Goal: Information Seeking & Learning: Learn about a topic

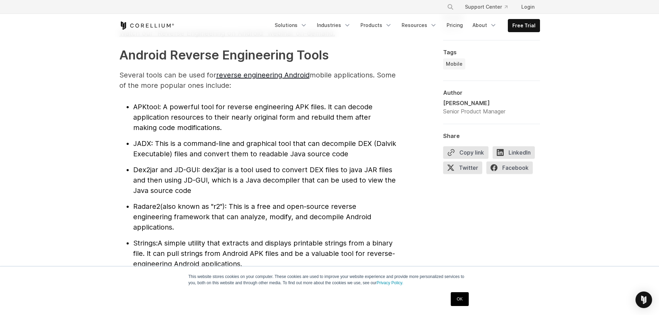
scroll to position [727, 0]
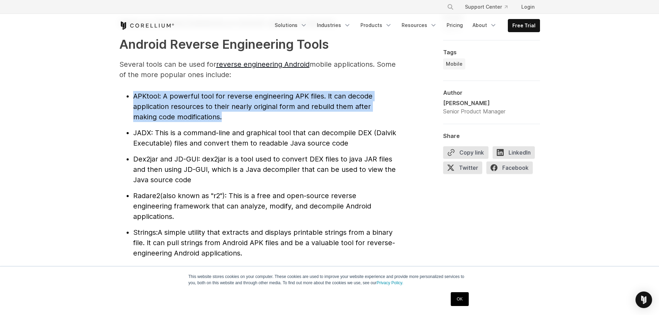
drag, startPoint x: 131, startPoint y: 94, endPoint x: 205, endPoint y: 116, distance: 77.3
click at [205, 116] on ul "APKtool : A powerful tool for reverse engineering APK files. It can decode appl…" at bounding box center [257, 174] width 277 height 167
click at [214, 118] on li "APKtool : A powerful tool for reverse engineering APK files. It can decode appl…" at bounding box center [264, 106] width 263 height 31
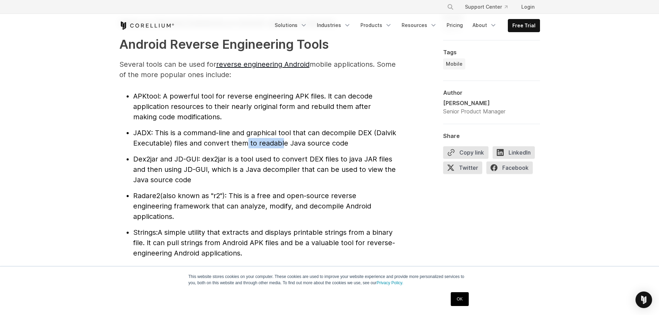
drag, startPoint x: 246, startPoint y: 144, endPoint x: 294, endPoint y: 143, distance: 47.8
click at [285, 142] on span ": This is a command-line and graphical tool that can decompile DEX (Dalvik Exec…" at bounding box center [264, 138] width 263 height 19
drag, startPoint x: 314, startPoint y: 144, endPoint x: 354, endPoint y: 144, distance: 40.1
click at [354, 144] on li "JADX : This is a command-line and graphical tool that can decompile DEX (Dalvik…" at bounding box center [264, 138] width 263 height 21
click at [355, 144] on li "JADX : This is a command-line and graphical tool that can decompile DEX (Dalvik…" at bounding box center [264, 138] width 263 height 21
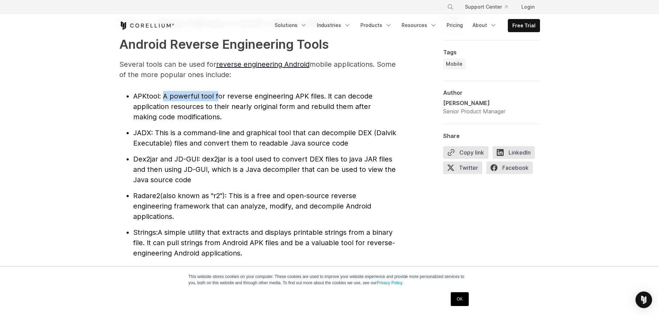
drag, startPoint x: 163, startPoint y: 95, endPoint x: 238, endPoint y: 98, distance: 74.8
click at [223, 96] on span ": A powerful tool for reverse engineering APK files. It can decode application …" at bounding box center [252, 106] width 239 height 29
drag, startPoint x: 251, startPoint y: 97, endPoint x: 322, endPoint y: 94, distance: 71.0
click at [318, 94] on span ": A powerful tool for reverse engineering APK files. It can decode application …" at bounding box center [252, 106] width 239 height 29
drag, startPoint x: 329, startPoint y: 95, endPoint x: 353, endPoint y: 98, distance: 23.3
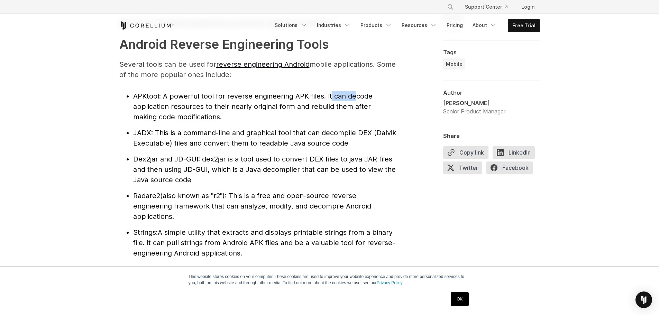
click at [353, 98] on span ": A powerful tool for reverse engineering APK files. It can decode application …" at bounding box center [252, 106] width 239 height 29
drag, startPoint x: 179, startPoint y: 107, endPoint x: 238, endPoint y: 107, distance: 59.9
click at [213, 105] on span ": A powerful tool for reverse engineering APK files. It can decode application …" at bounding box center [252, 106] width 239 height 29
drag, startPoint x: 248, startPoint y: 107, endPoint x: 372, endPoint y: 106, distance: 123.5
click at [366, 106] on span ": A powerful tool for reverse engineering APK files. It can decode application …" at bounding box center [252, 106] width 239 height 29
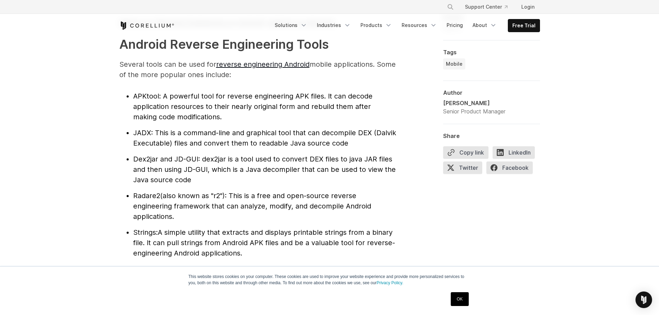
click at [210, 117] on li "APKtool : A powerful tool for reverse engineering APK files. It can decode appl…" at bounding box center [264, 106] width 263 height 31
drag, startPoint x: 157, startPoint y: 133, endPoint x: 283, endPoint y: 137, distance: 126.0
click at [282, 137] on span ": This is a command-line and graphical tool that can decompile DEX (Dalvik Exec…" at bounding box center [264, 138] width 263 height 19
drag, startPoint x: 324, startPoint y: 135, endPoint x: 387, endPoint y: 135, distance: 62.6
click at [387, 135] on span ": This is a command-line and graphical tool that can decompile DEX (Dalvik Exec…" at bounding box center [264, 138] width 263 height 19
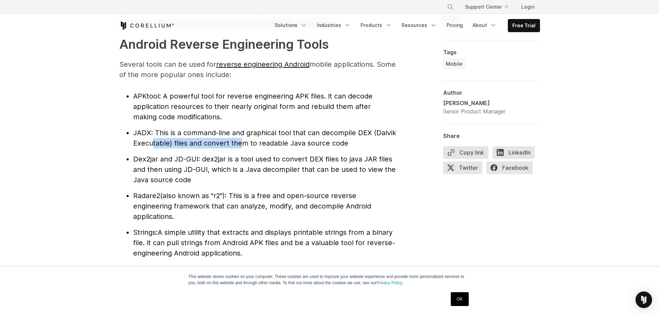
drag, startPoint x: 152, startPoint y: 143, endPoint x: 242, endPoint y: 141, distance: 89.6
click at [241, 141] on span ": This is a command-line and graphical tool that can decompile DEX (Dalvik Exec…" at bounding box center [264, 138] width 263 height 19
drag, startPoint x: 269, startPoint y: 143, endPoint x: 345, endPoint y: 143, distance: 76.5
click at [339, 143] on span ": This is a command-line and graphical tool that can decompile DEX (Dalvik Exec…" at bounding box center [264, 138] width 263 height 19
click at [221, 154] on li "Dex2jar and JD-GUI : dex2jar is a tool used to convert DEX files to java JAR fi…" at bounding box center [264, 169] width 263 height 31
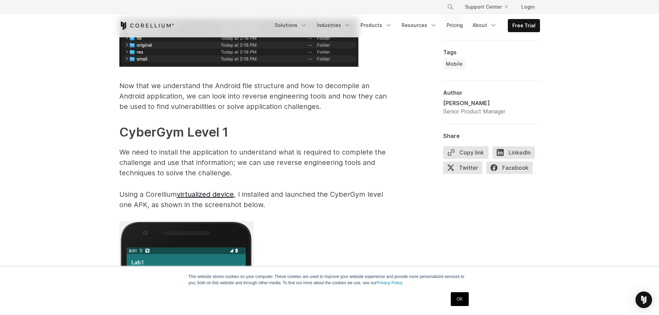
scroll to position [1246, 0]
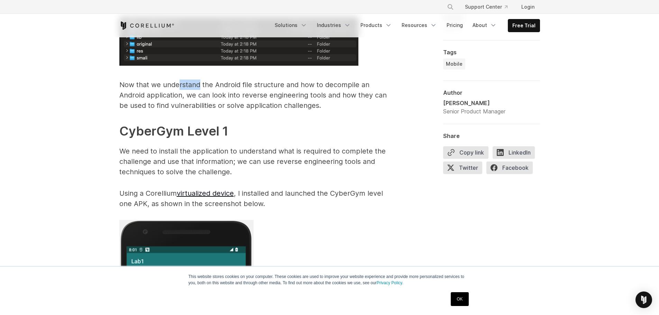
drag, startPoint x: 178, startPoint y: 84, endPoint x: 207, endPoint y: 86, distance: 29.1
click at [203, 84] on p "Now that we understand the Android file structure and how to decompile an Andro…" at bounding box center [257, 95] width 277 height 31
drag, startPoint x: 225, startPoint y: 88, endPoint x: 321, endPoint y: 85, distance: 95.9
click at [319, 86] on p "Now that we understand the Android file structure and how to decompile an Andro…" at bounding box center [257, 95] width 277 height 31
drag, startPoint x: 322, startPoint y: 85, endPoint x: 400, endPoint y: 88, distance: 77.9
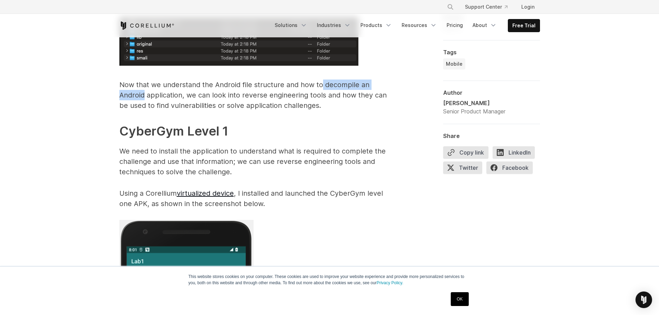
drag, startPoint x: 120, startPoint y: 93, endPoint x: 154, endPoint y: 92, distance: 33.9
click at [154, 92] on p "Now that we understand the Android file structure and how to decompile an Andro…" at bounding box center [257, 95] width 277 height 31
click at [170, 105] on p "Now that we understand the Android file structure and how to decompile an Andro…" at bounding box center [257, 95] width 277 height 31
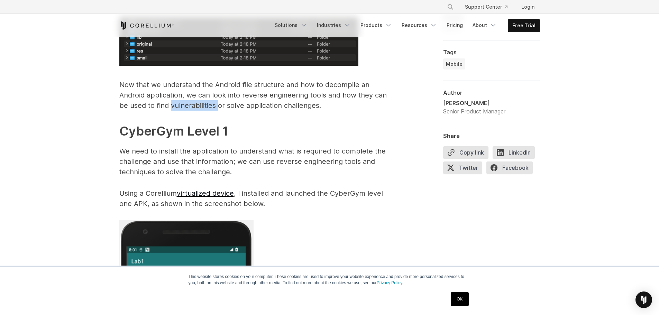
click at [170, 105] on p "Now that we understand the Android file structure and how to decompile an Andro…" at bounding box center [257, 95] width 277 height 31
click at [223, 107] on p "Now that we understand the Android file structure and how to decompile an Andro…" at bounding box center [257, 95] width 277 height 31
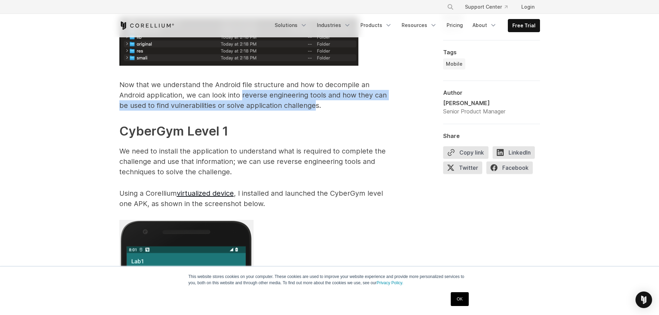
drag, startPoint x: 215, startPoint y: 93, endPoint x: 288, endPoint y: 102, distance: 74.2
click at [282, 103] on p "Now that we understand the Android file structure and how to decompile an Andro…" at bounding box center [257, 95] width 277 height 31
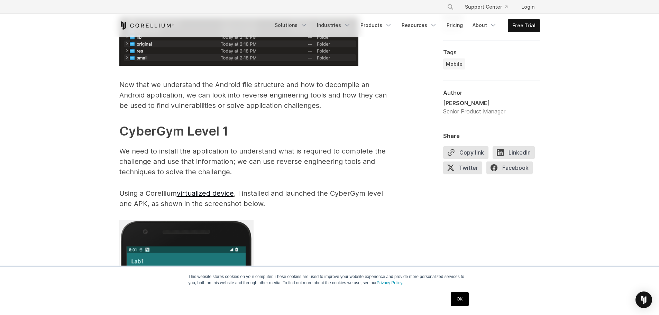
click at [290, 102] on p "Now that we understand the Android file structure and how to decompile an Andro…" at bounding box center [257, 95] width 277 height 31
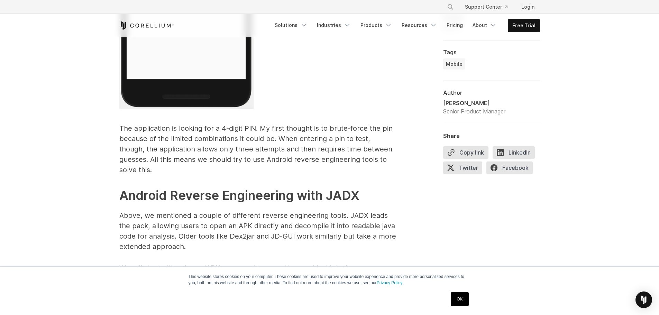
scroll to position [1626, 0]
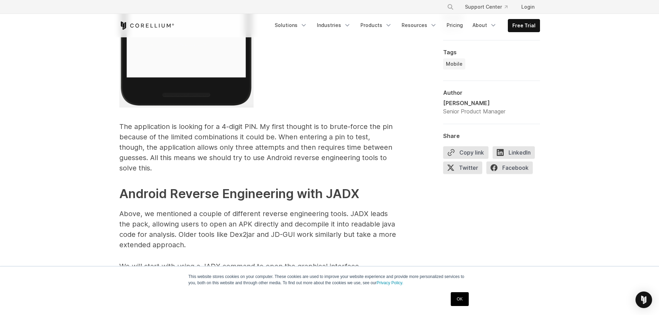
click at [459, 297] on link "OK" at bounding box center [460, 299] width 18 height 14
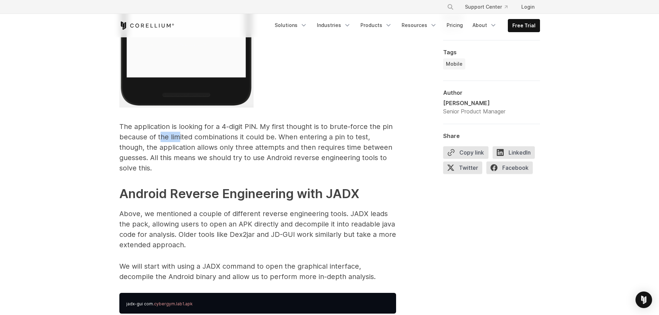
drag, startPoint x: 161, startPoint y: 139, endPoint x: 187, endPoint y: 138, distance: 25.6
click at [181, 138] on p "The application is looking for a 4-digit PIN. My first thought is to brute-forc…" at bounding box center [257, 147] width 277 height 52
drag, startPoint x: 211, startPoint y: 135, endPoint x: 248, endPoint y: 135, distance: 37.0
click at [247, 135] on p "The application is looking for a 4-digit PIN. My first thought is to brute-forc…" at bounding box center [257, 147] width 277 height 52
drag, startPoint x: 268, startPoint y: 138, endPoint x: 303, endPoint y: 139, distance: 35.0
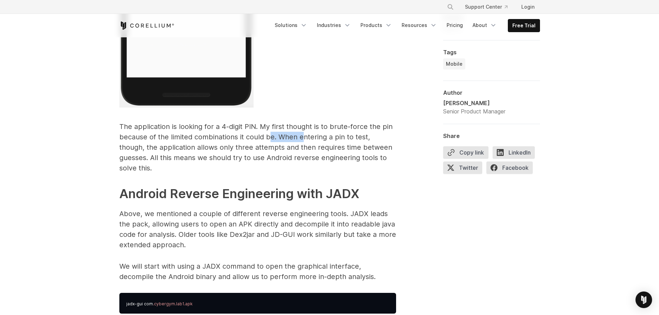
click at [302, 139] on p "The application is looking for a 4-digit PIN. My first thought is to brute-forc…" at bounding box center [257, 147] width 277 height 52
click at [228, 159] on p "The application is looking for a 4-digit PIN. My first thought is to brute-forc…" at bounding box center [257, 147] width 277 height 52
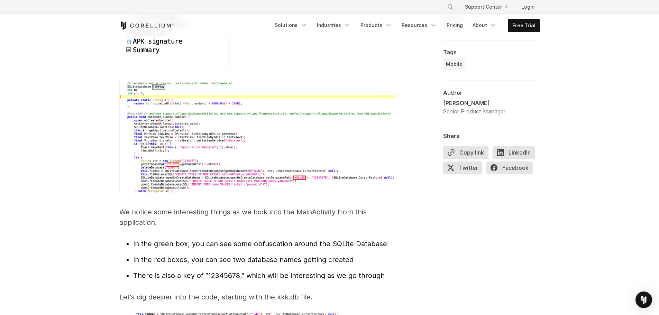
scroll to position [2076, 0]
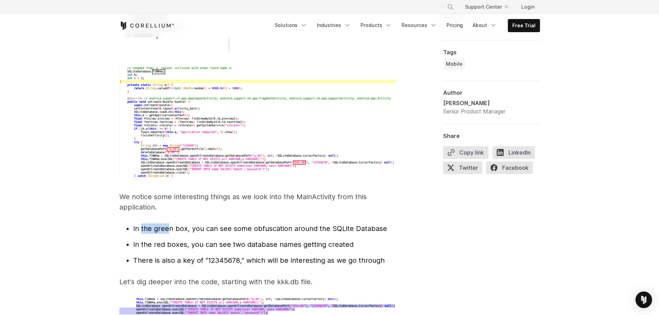
drag, startPoint x: 140, startPoint y: 220, endPoint x: 170, endPoint y: 218, distance: 29.2
click at [168, 225] on span "In the green box, you can see some obfuscation around the SQLite Database" at bounding box center [260, 229] width 254 height 8
click at [218, 225] on span "In the green box, you can see some obfuscation around the SQLite Database" at bounding box center [260, 229] width 254 height 8
drag, startPoint x: 143, startPoint y: 235, endPoint x: 167, endPoint y: 233, distance: 24.0
click at [167, 240] on span "In the red boxes, you can see two database names getting created" at bounding box center [243, 244] width 220 height 8
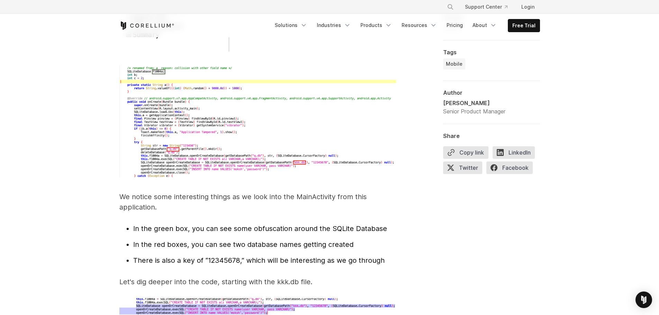
click at [184, 240] on span "In the red boxes, you can see two database names getting created" at bounding box center [243, 244] width 220 height 8
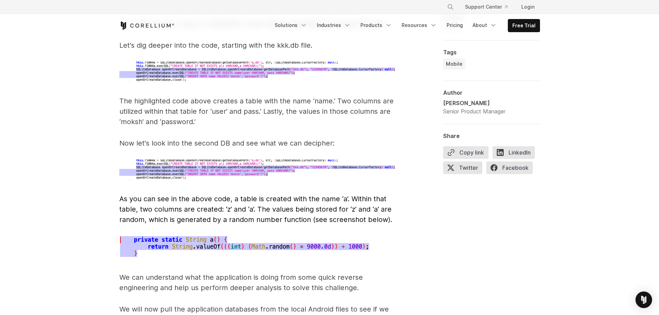
scroll to position [2318, 0]
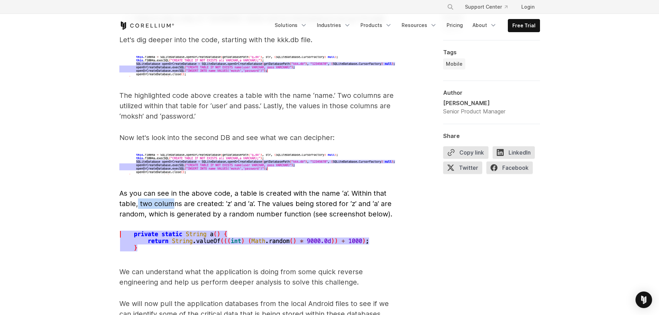
drag, startPoint x: 137, startPoint y: 192, endPoint x: 179, endPoint y: 194, distance: 42.3
click at [176, 194] on span "As you can see in the above code, a table is created with the name ‘a’. Within …" at bounding box center [255, 203] width 273 height 29
click at [201, 195] on span "As you can see in the above code, a table is created with the name ‘a’. Within …" at bounding box center [255, 203] width 273 height 29
click at [227, 193] on span "As you can see in the above code, a table is created with the name ‘a’. Within …" at bounding box center [255, 203] width 273 height 29
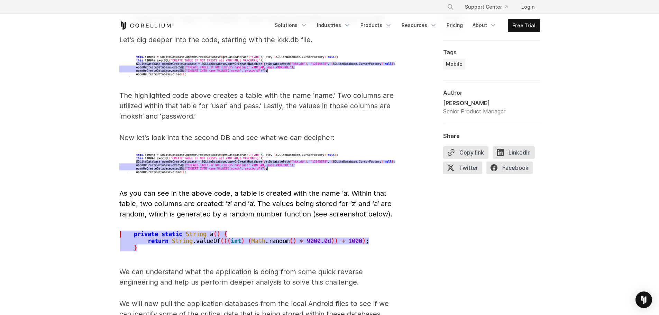
click at [203, 194] on span "As you can see in the above code, a table is created with the name ‘a’. Within …" at bounding box center [255, 203] width 273 height 29
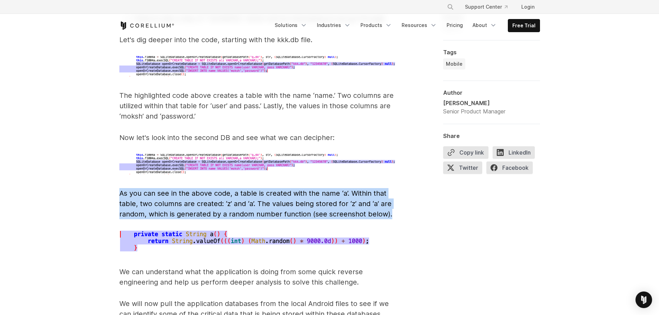
click at [203, 194] on span "As you can see in the above code, a table is created with the name ‘a’. Within …" at bounding box center [255, 203] width 273 height 29
click at [218, 197] on span "As you can see in the above code, a table is created with the name ‘a’. Within …" at bounding box center [255, 203] width 273 height 29
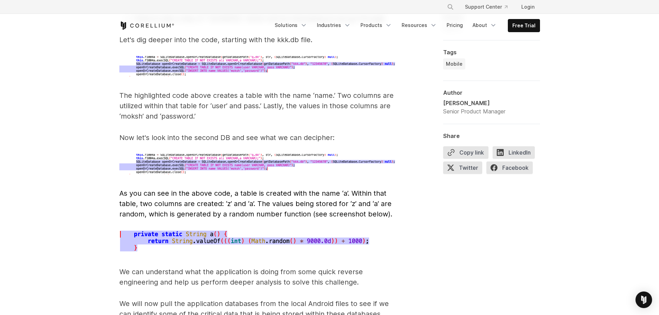
click at [226, 193] on span "As you can see in the above code, a table is created with the name ‘a’. Within …" at bounding box center [255, 203] width 273 height 29
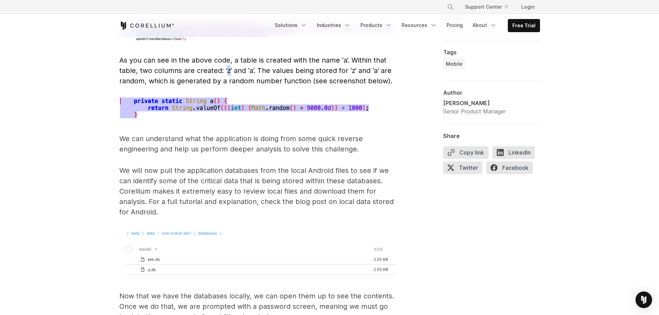
scroll to position [2457, 0]
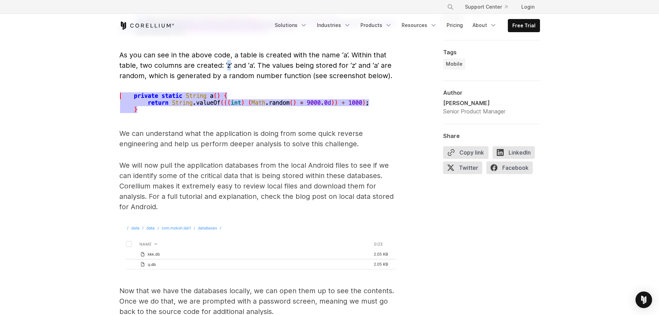
click at [155, 243] on img at bounding box center [257, 247] width 277 height 48
click at [181, 223] on img at bounding box center [257, 247] width 277 height 48
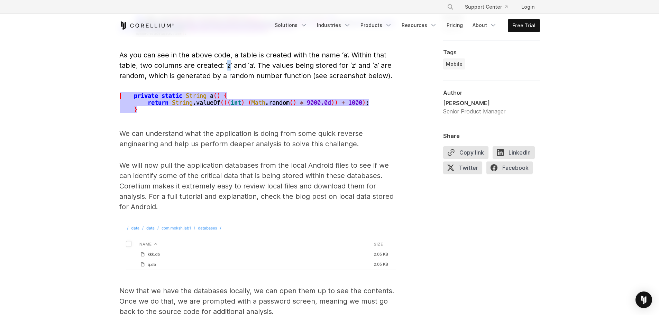
click at [181, 223] on img at bounding box center [257, 247] width 277 height 48
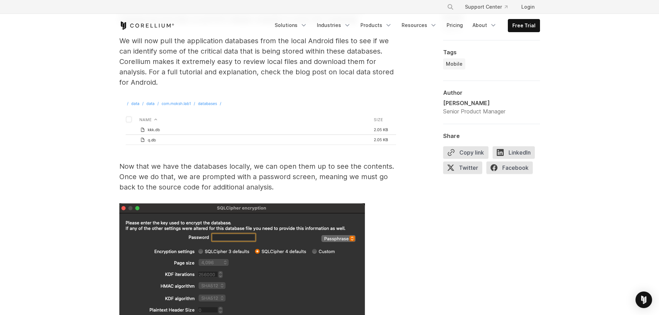
scroll to position [2595, 0]
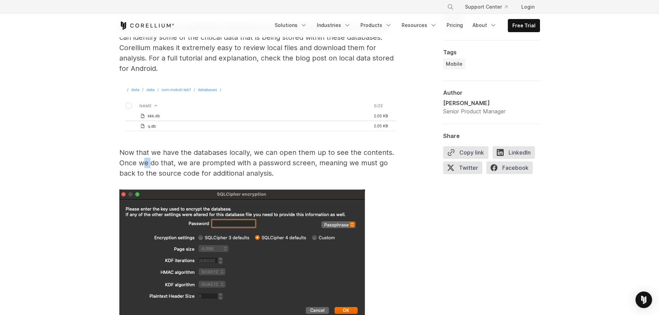
drag, startPoint x: 143, startPoint y: 153, endPoint x: 151, endPoint y: 152, distance: 8.7
click at [151, 152] on p "Now that we have the databases locally, we can open them up to see the contents…" at bounding box center [257, 162] width 277 height 31
drag, startPoint x: 168, startPoint y: 153, endPoint x: 193, endPoint y: 150, distance: 25.1
click at [192, 150] on p "Now that we have the databases locally, we can open them up to see the contents…" at bounding box center [257, 162] width 277 height 31
drag, startPoint x: 205, startPoint y: 151, endPoint x: 255, endPoint y: 150, distance: 50.2
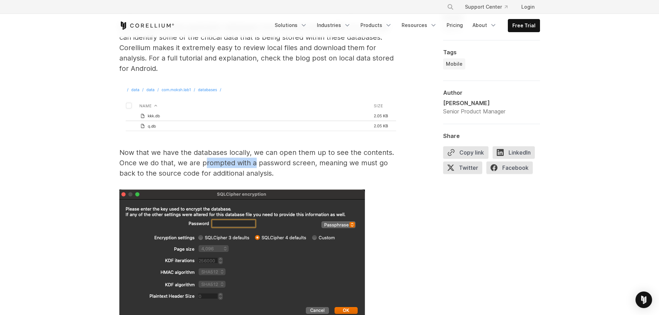
click at [255, 150] on p "Now that we have the databases locally, we can open them up to see the contents…" at bounding box center [257, 162] width 277 height 31
drag, startPoint x: 264, startPoint y: 149, endPoint x: 312, endPoint y: 150, distance: 48.1
click at [311, 150] on p "Now that we have the databases locally, we can open them up to see the contents…" at bounding box center [257, 162] width 277 height 31
click at [325, 153] on p "Now that we have the databases locally, we can open them up to see the contents…" at bounding box center [257, 162] width 277 height 31
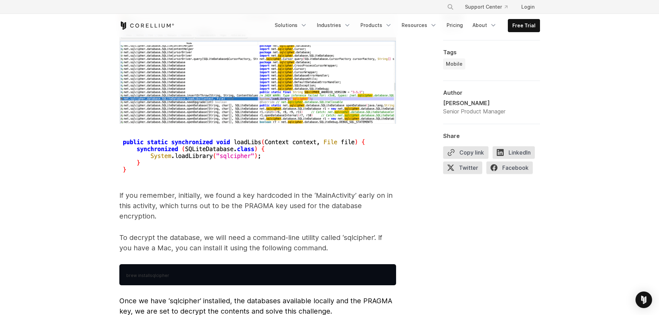
scroll to position [3045, 0]
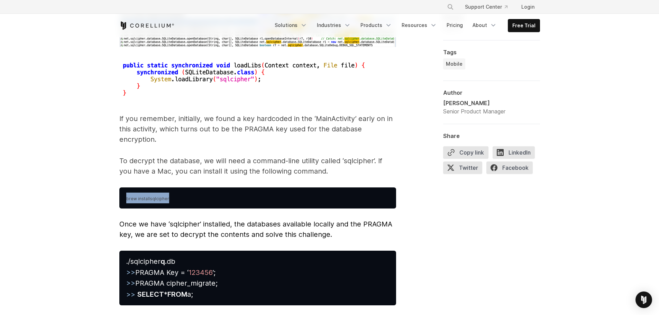
drag, startPoint x: 157, startPoint y: 188, endPoint x: 112, endPoint y: 190, distance: 45.0
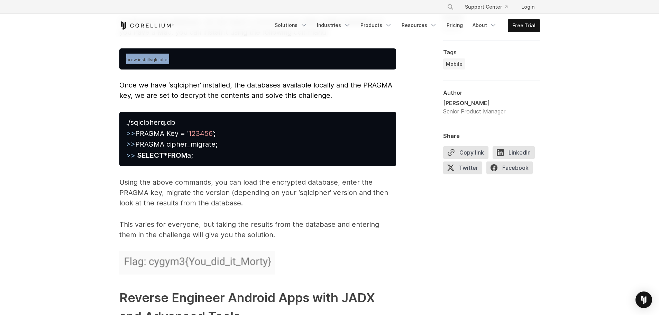
scroll to position [3184, 0]
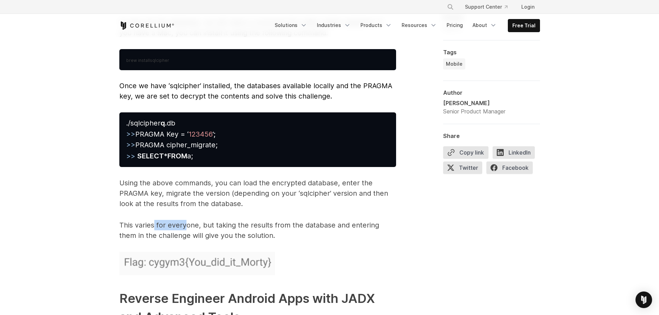
drag, startPoint x: 155, startPoint y: 216, endPoint x: 185, endPoint y: 215, distance: 30.8
click at [185, 220] on p "This varies for everyone, but taking the results from the database and entering…" at bounding box center [257, 230] width 277 height 21
drag, startPoint x: 217, startPoint y: 215, endPoint x: 315, endPoint y: 214, distance: 97.9
click at [308, 220] on p "This varies for everyone, but taking the results from the database and entering…" at bounding box center [257, 230] width 277 height 21
drag, startPoint x: 334, startPoint y: 216, endPoint x: 375, endPoint y: 214, distance: 41.6
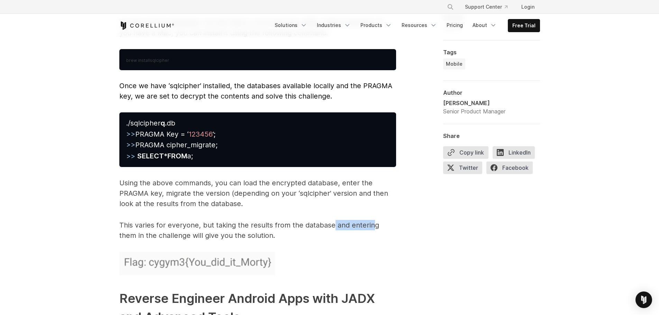
click at [374, 220] on p "This varies for everyone, but taking the results from the database and entering…" at bounding box center [257, 230] width 277 height 21
drag, startPoint x: 124, startPoint y: 226, endPoint x: 187, endPoint y: 224, distance: 62.3
click at [178, 224] on p "This varies for everyone, but taking the results from the database and entering…" at bounding box center [257, 230] width 277 height 21
drag, startPoint x: 233, startPoint y: 225, endPoint x: 266, endPoint y: 224, distance: 33.2
click at [250, 224] on p "This varies for everyone, but taking the results from the database and entering…" at bounding box center [257, 230] width 277 height 21
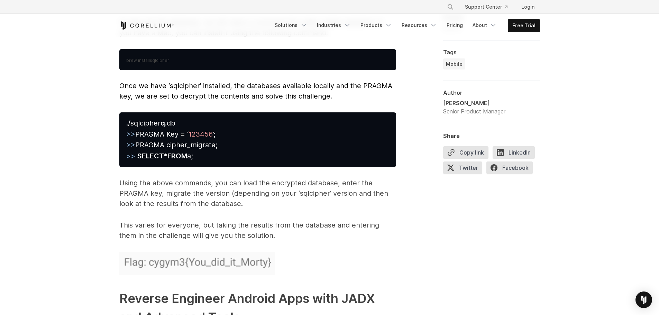
click at [282, 226] on p "This varies for everyone, but taking the results from the database and entering…" at bounding box center [257, 230] width 277 height 21
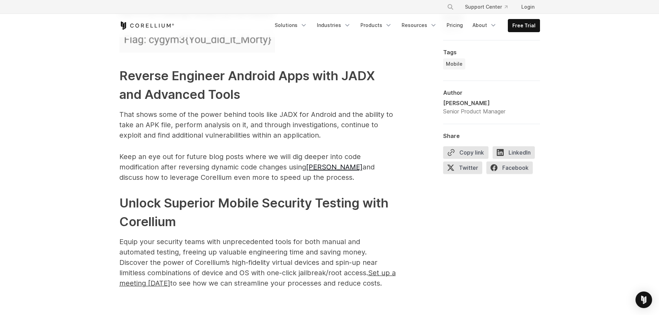
scroll to position [3391, 0]
